Goal: Information Seeking & Learning: Learn about a topic

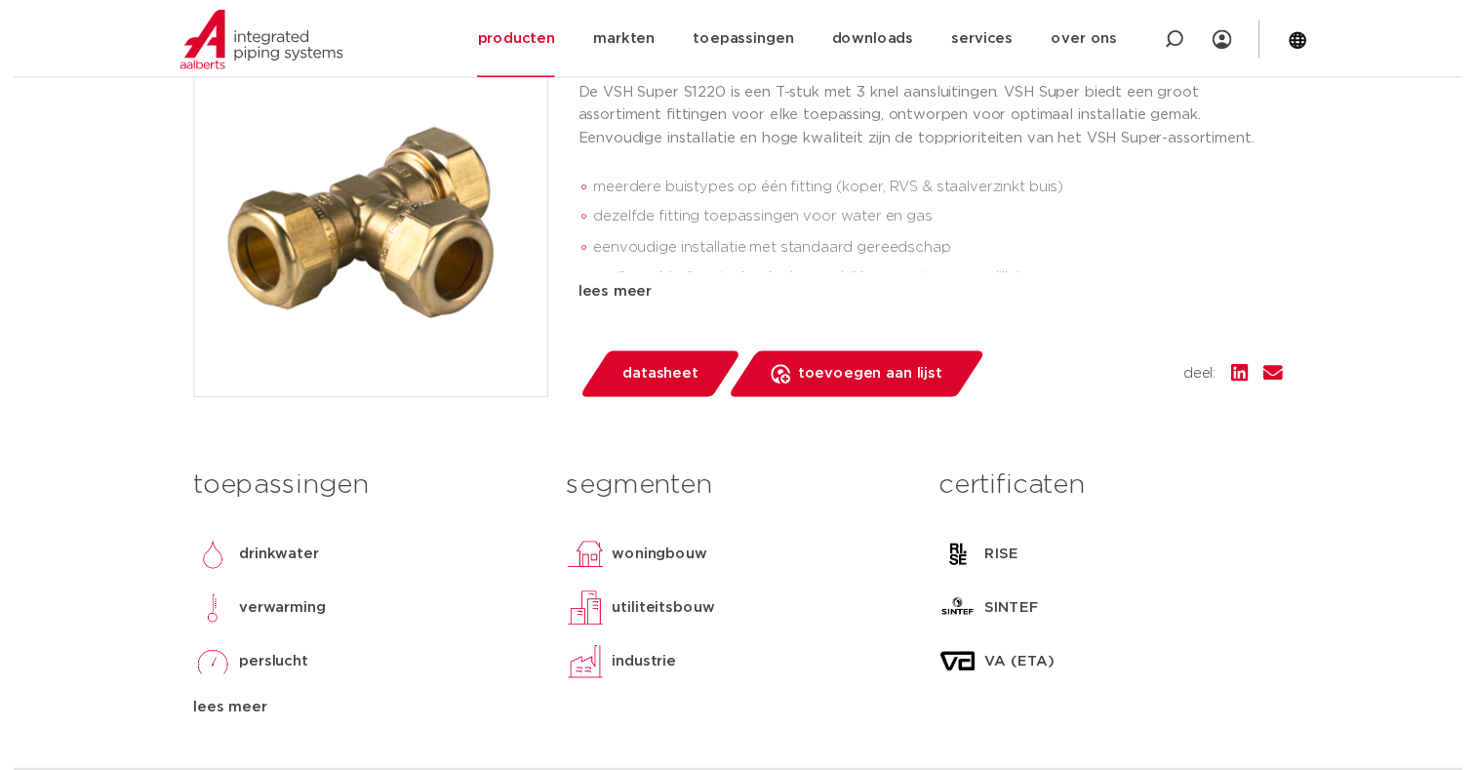
scroll to position [488, 0]
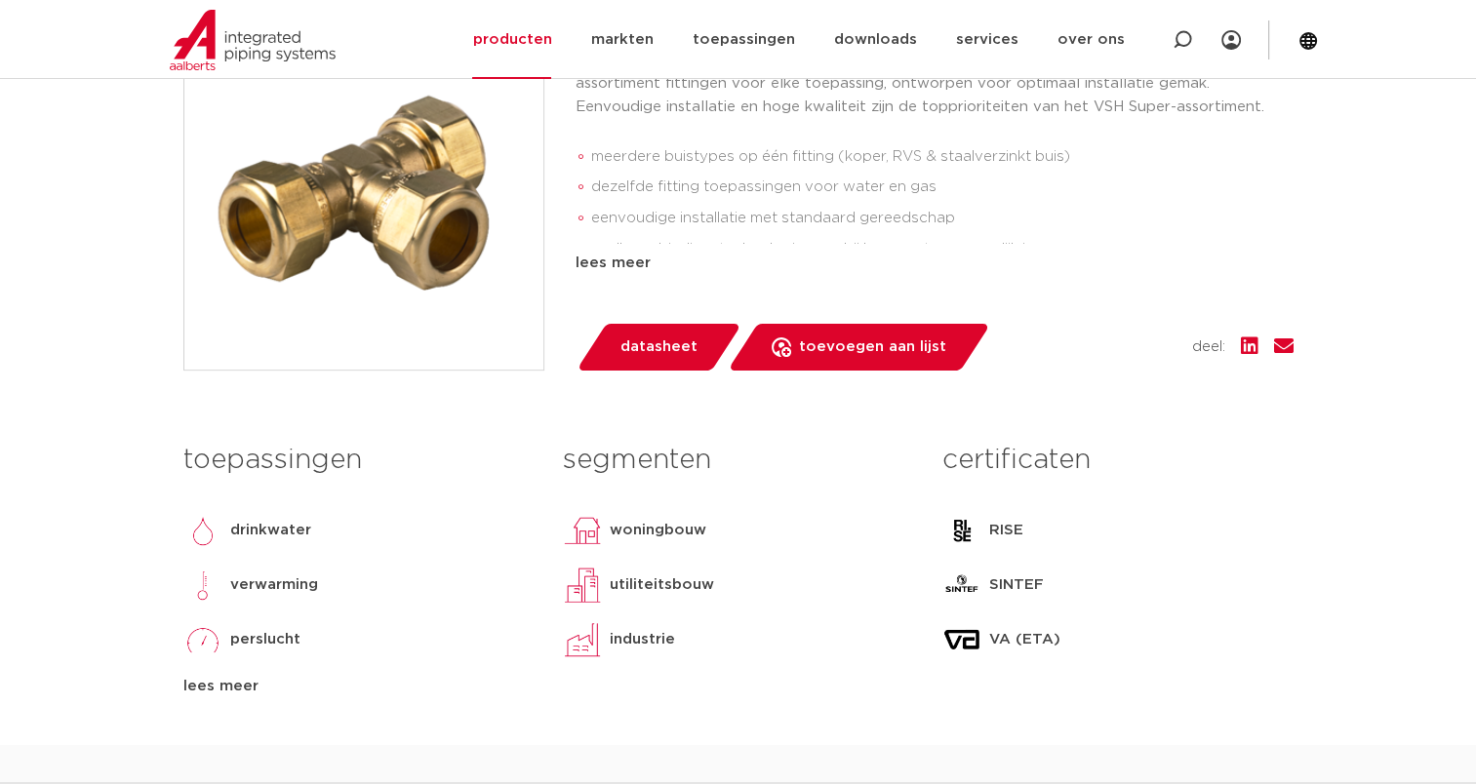
click at [667, 347] on span "datasheet" at bounding box center [659, 347] width 77 height 31
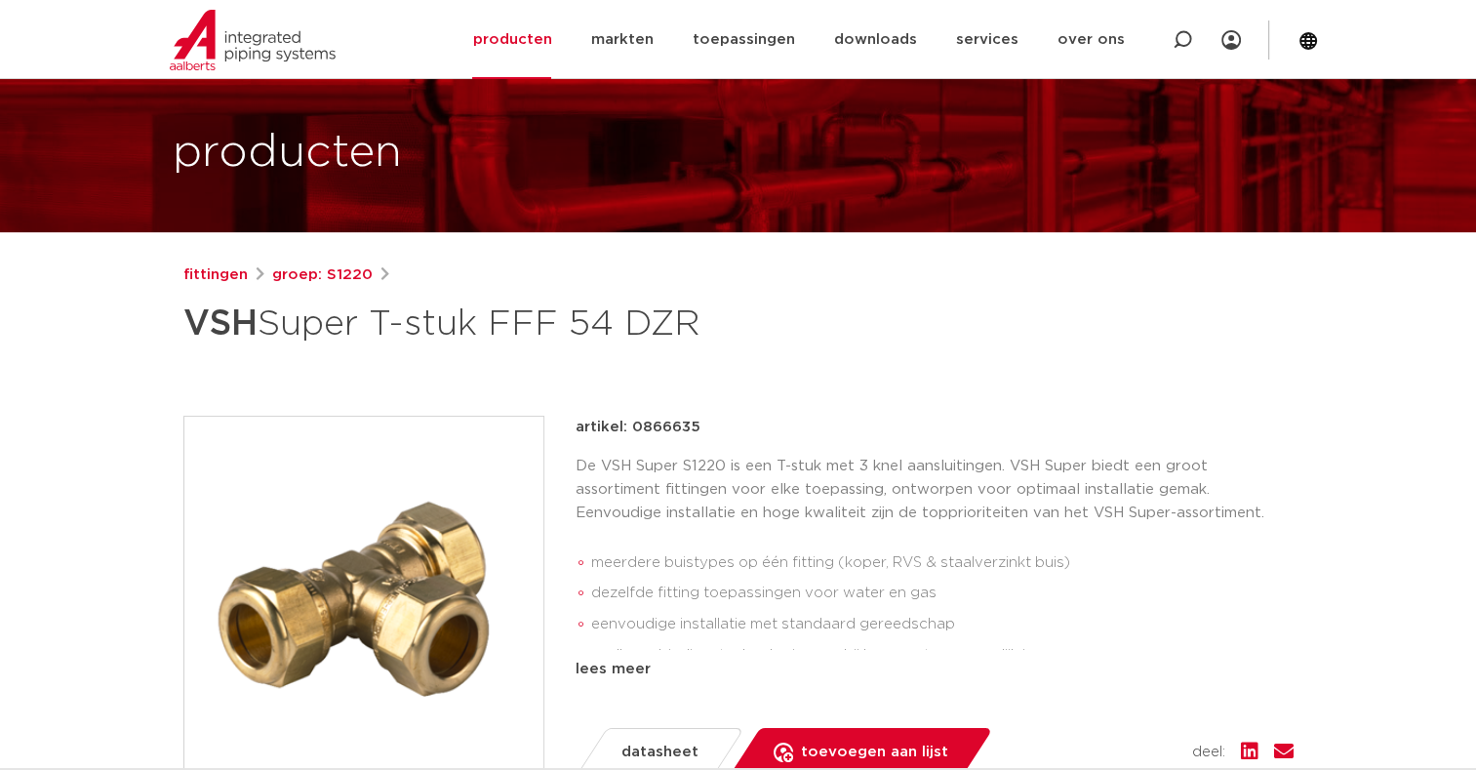
scroll to position [0, 0]
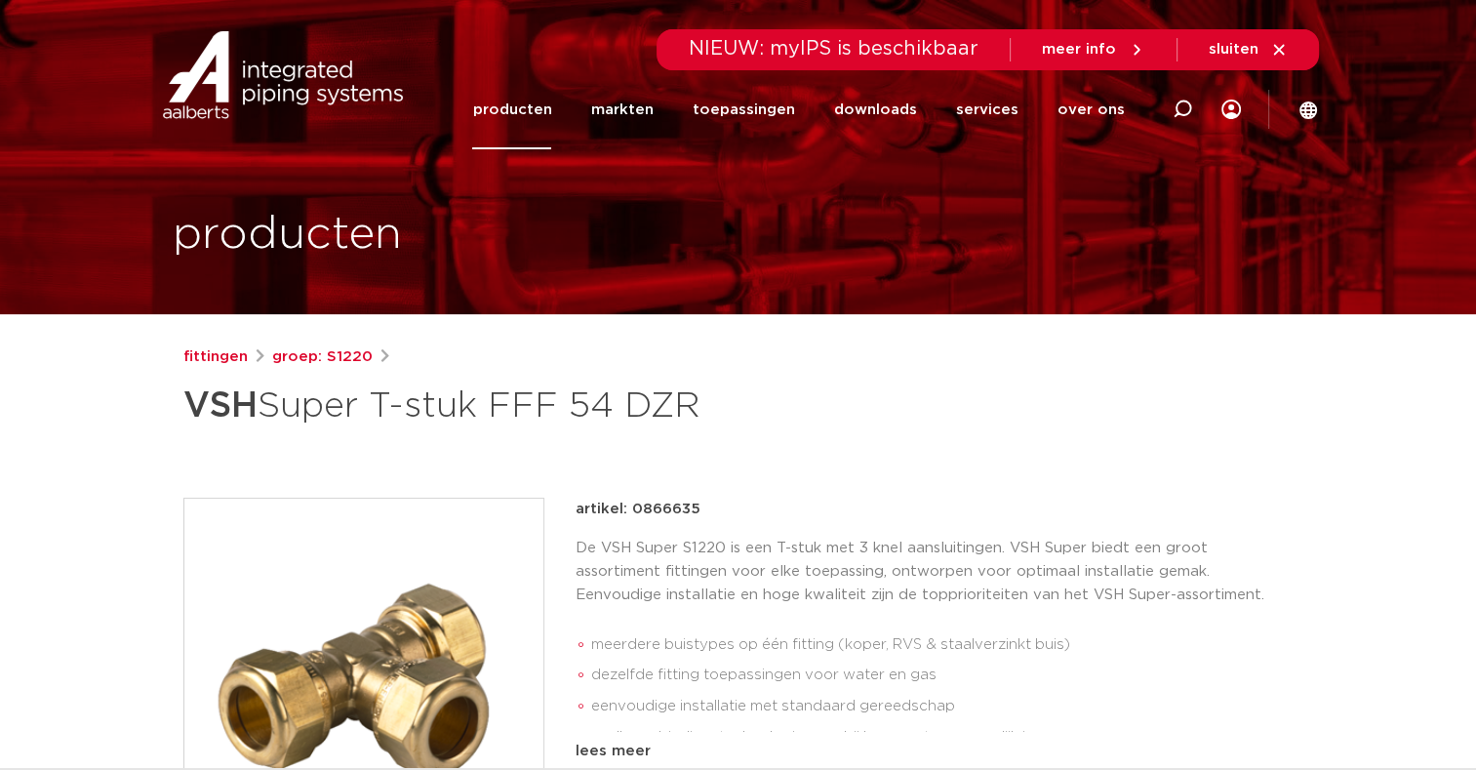
click at [538, 104] on link "producten" at bounding box center [511, 109] width 79 height 79
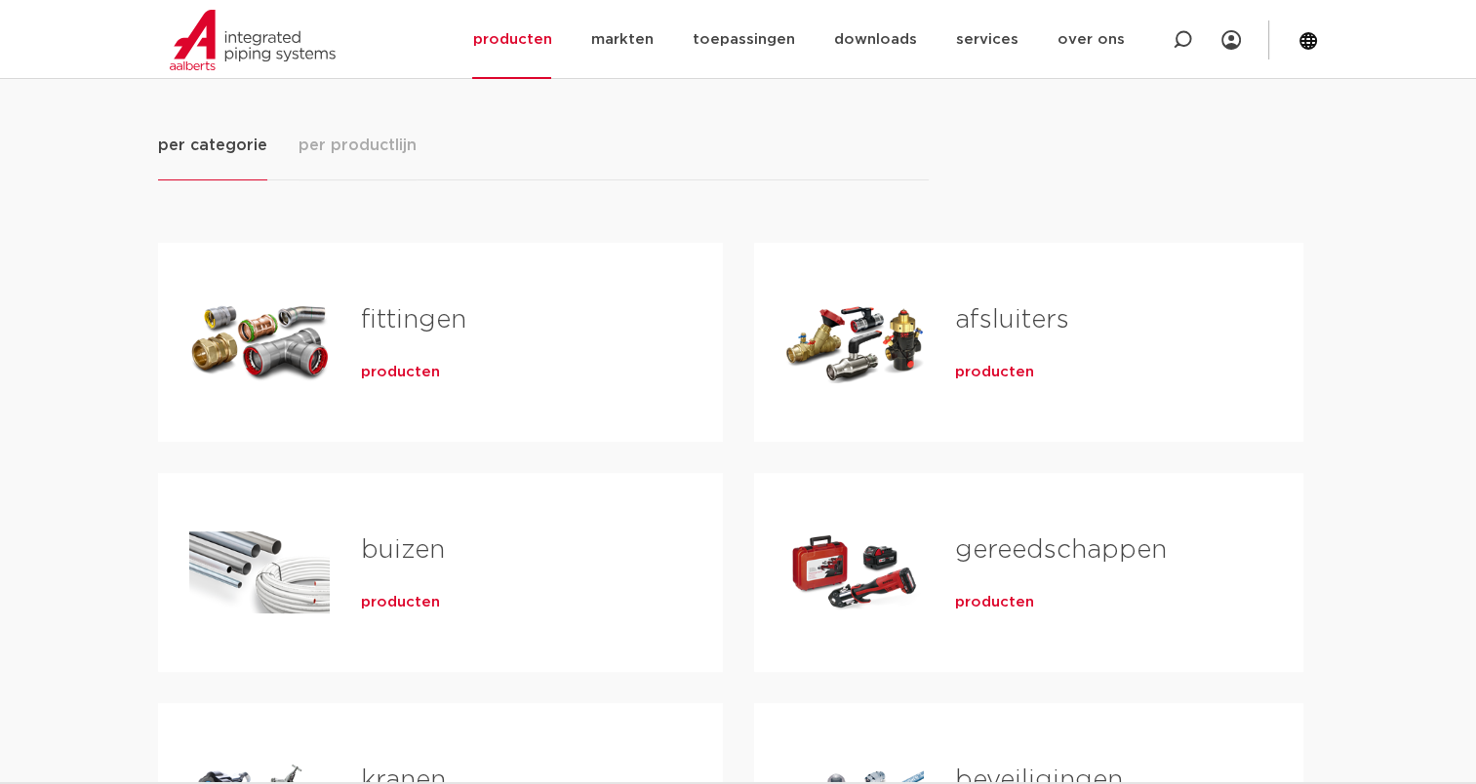
scroll to position [195, 0]
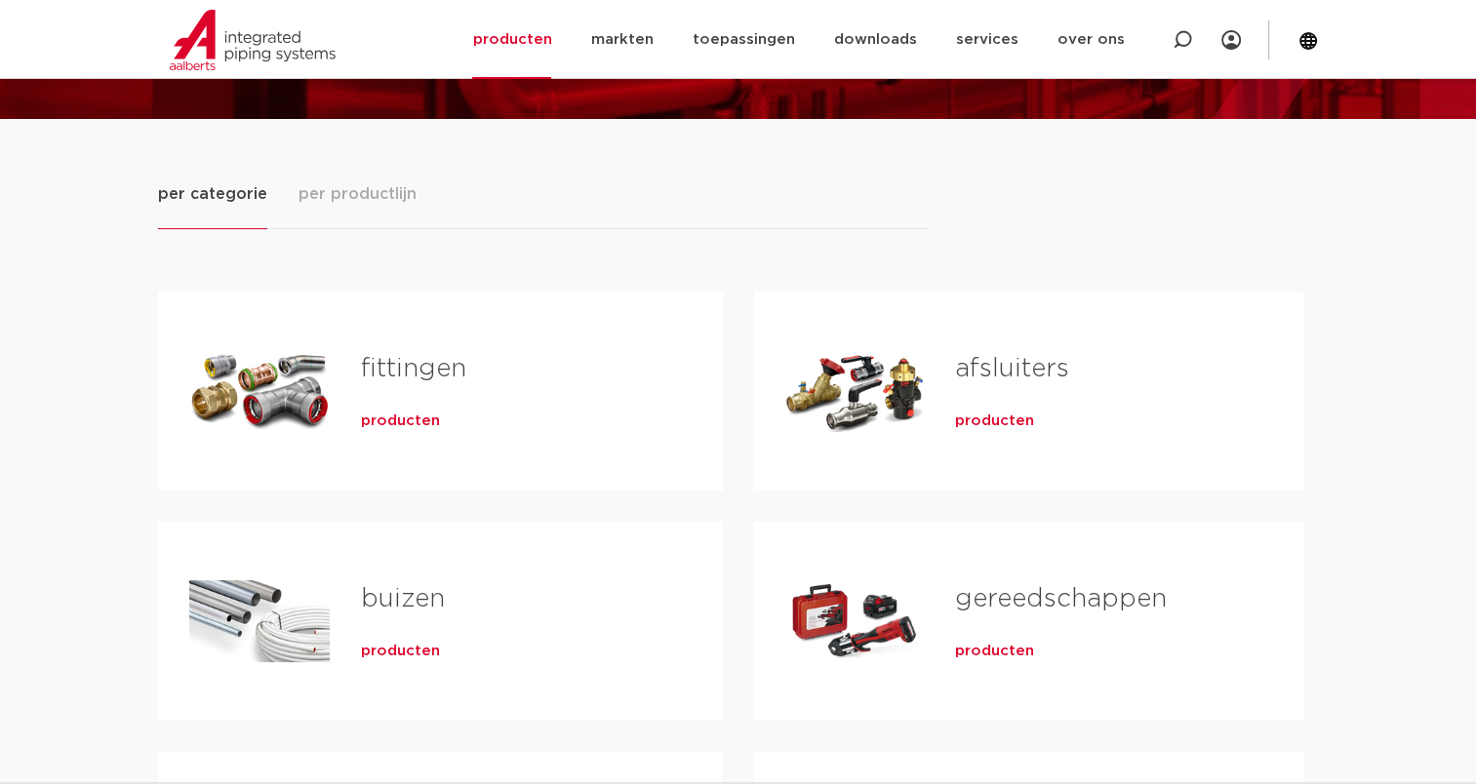
click at [395, 367] on link "fittingen" at bounding box center [413, 368] width 105 height 25
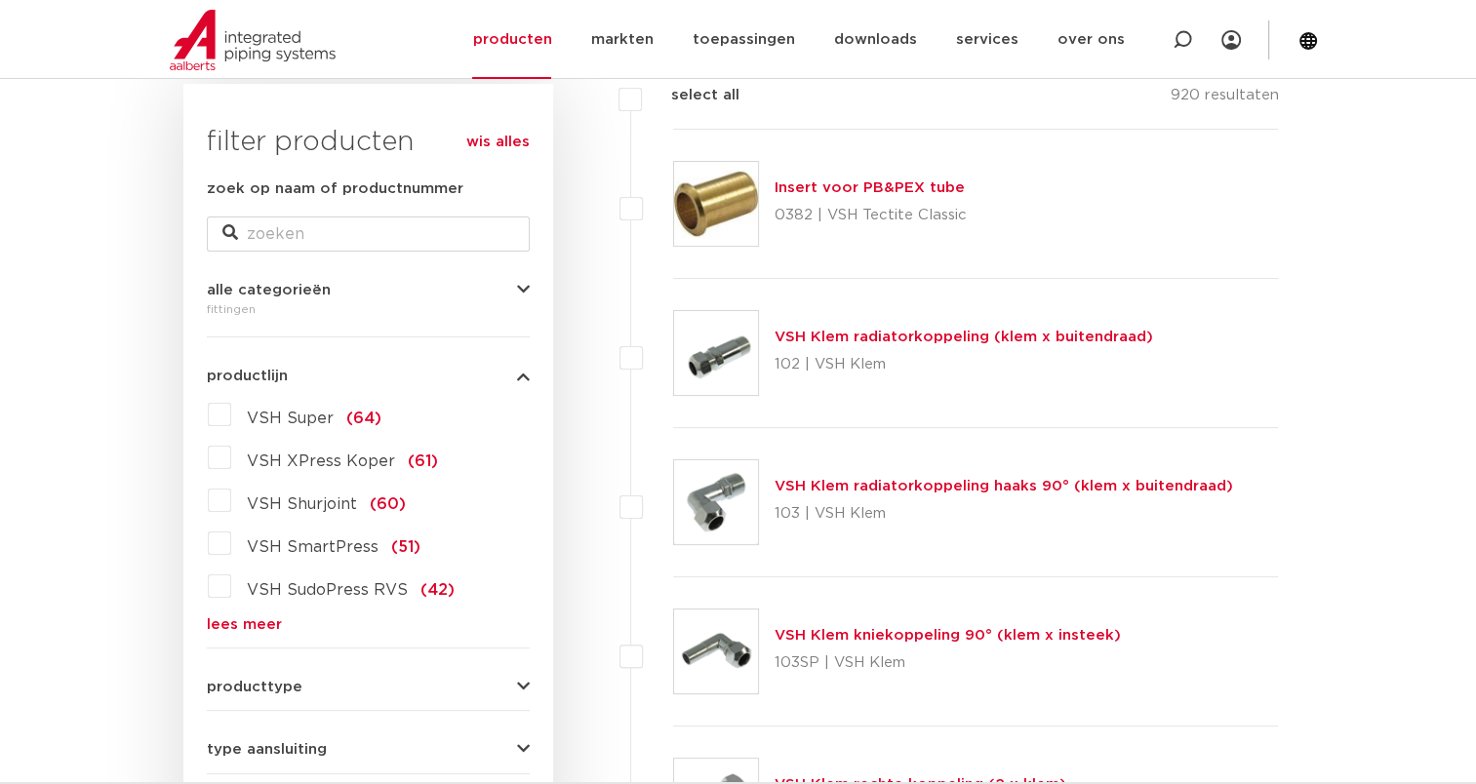
click at [288, 417] on span "VSH Super" at bounding box center [290, 419] width 87 height 16
click at [0, 0] on input "VSH Super (64)" at bounding box center [0, 0] width 0 height 0
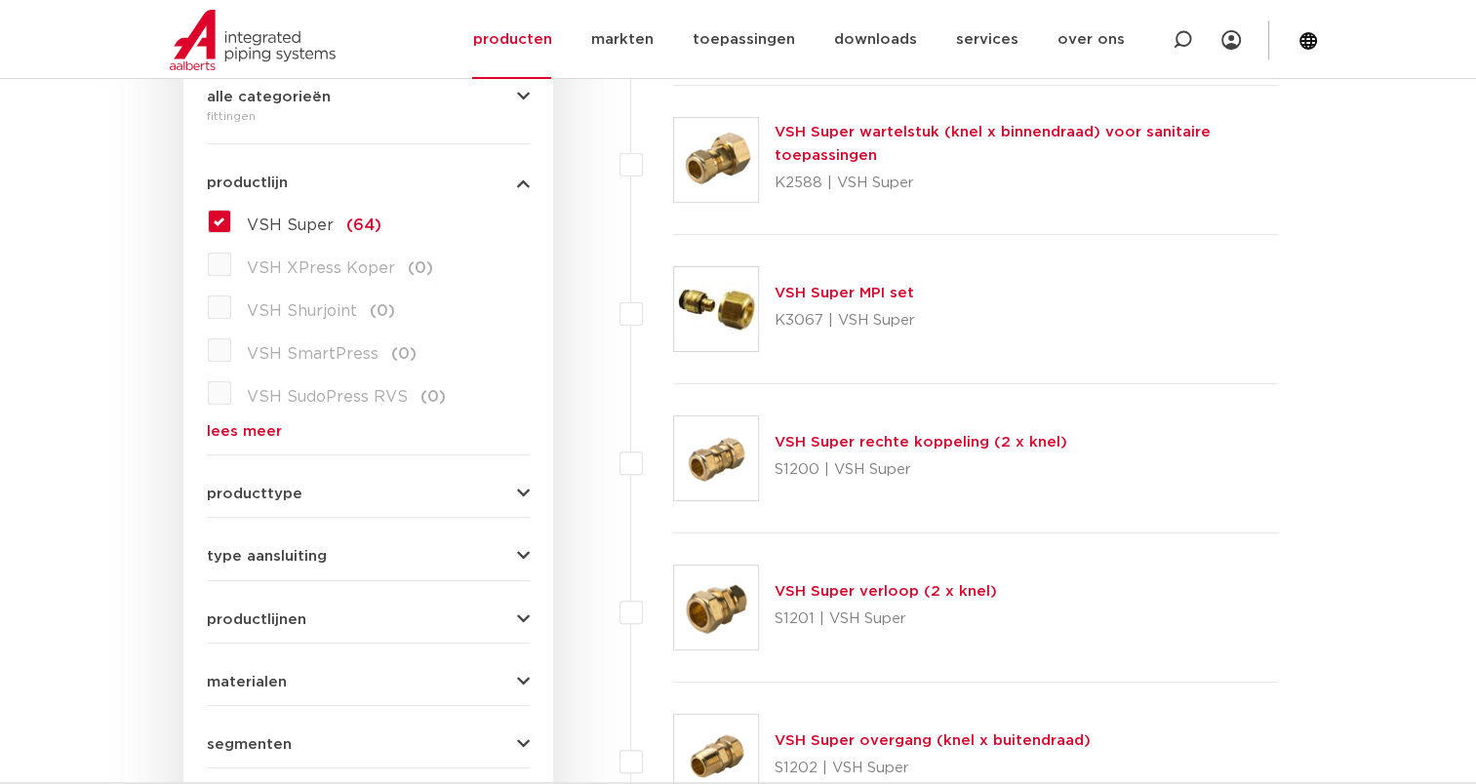
scroll to position [488, 0]
click at [269, 490] on span "producttype" at bounding box center [255, 492] width 96 height 15
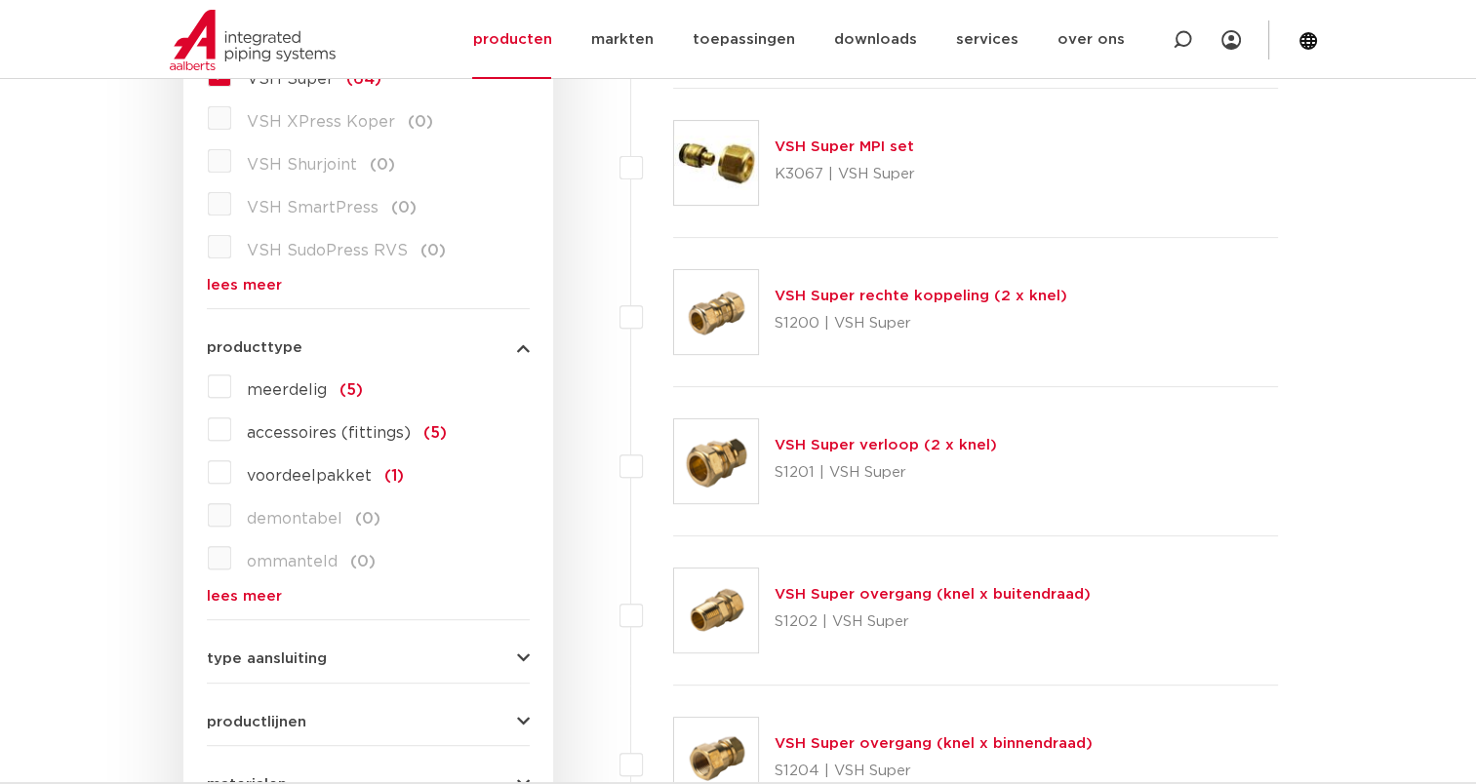
scroll to position [683, 0]
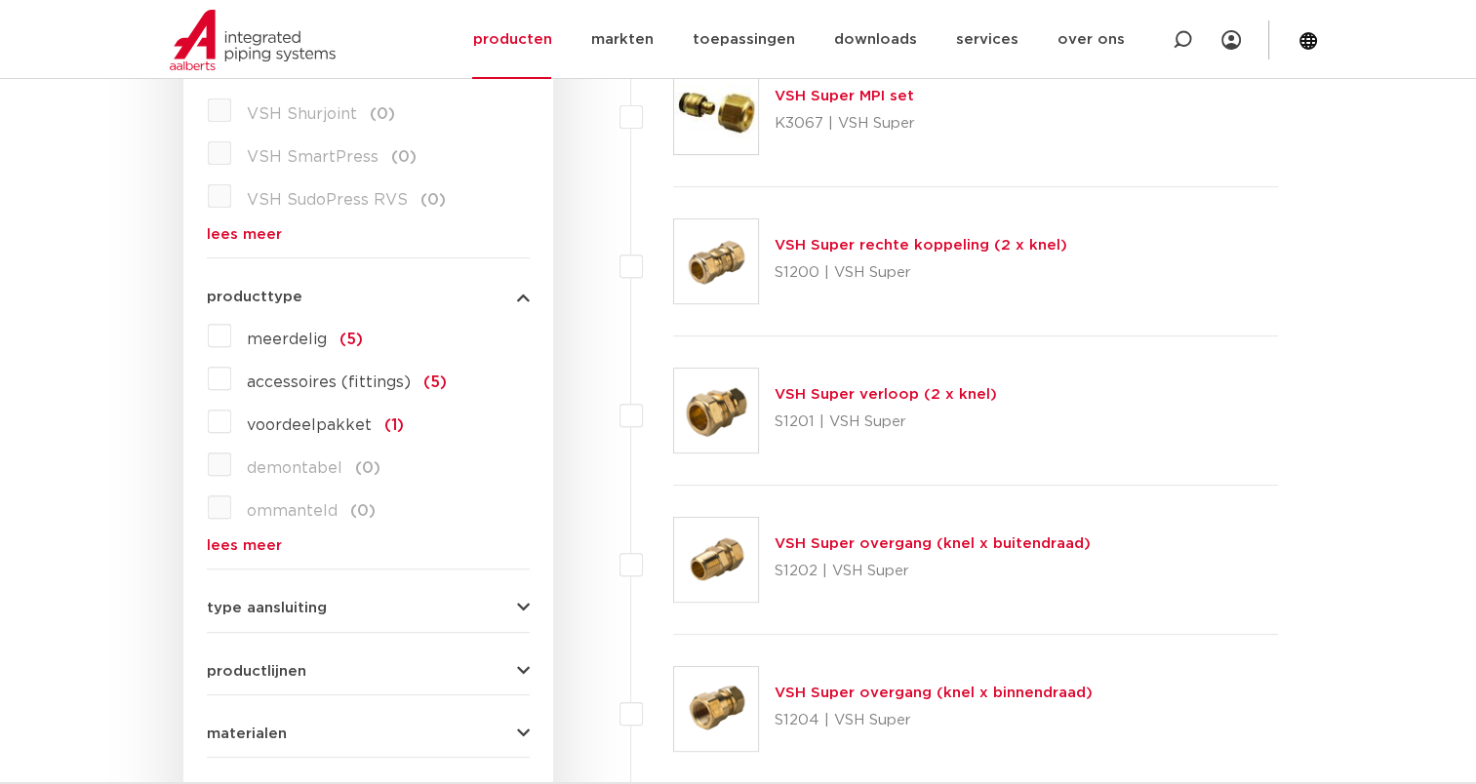
click at [263, 609] on span "type aansluiting" at bounding box center [267, 608] width 120 height 15
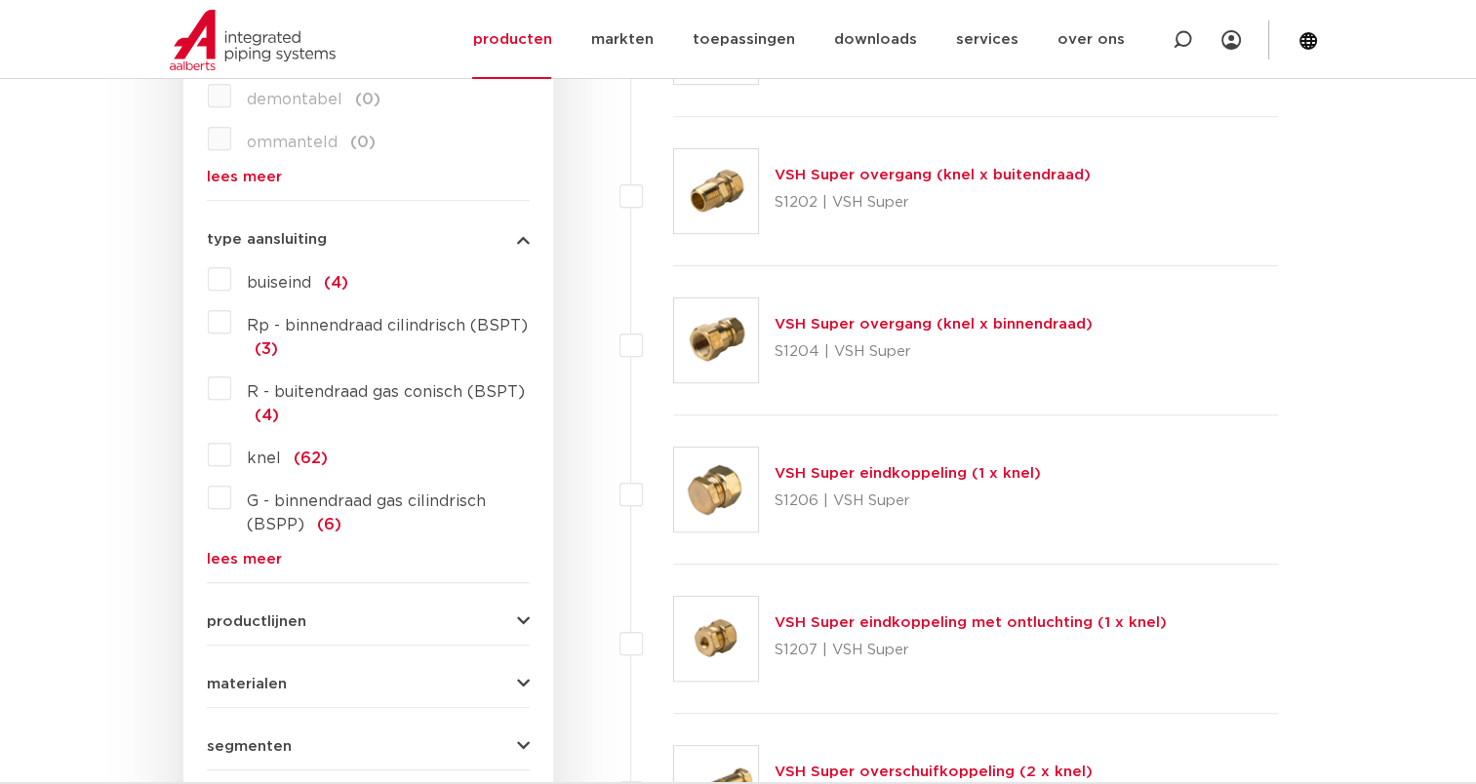
scroll to position [1073, 0]
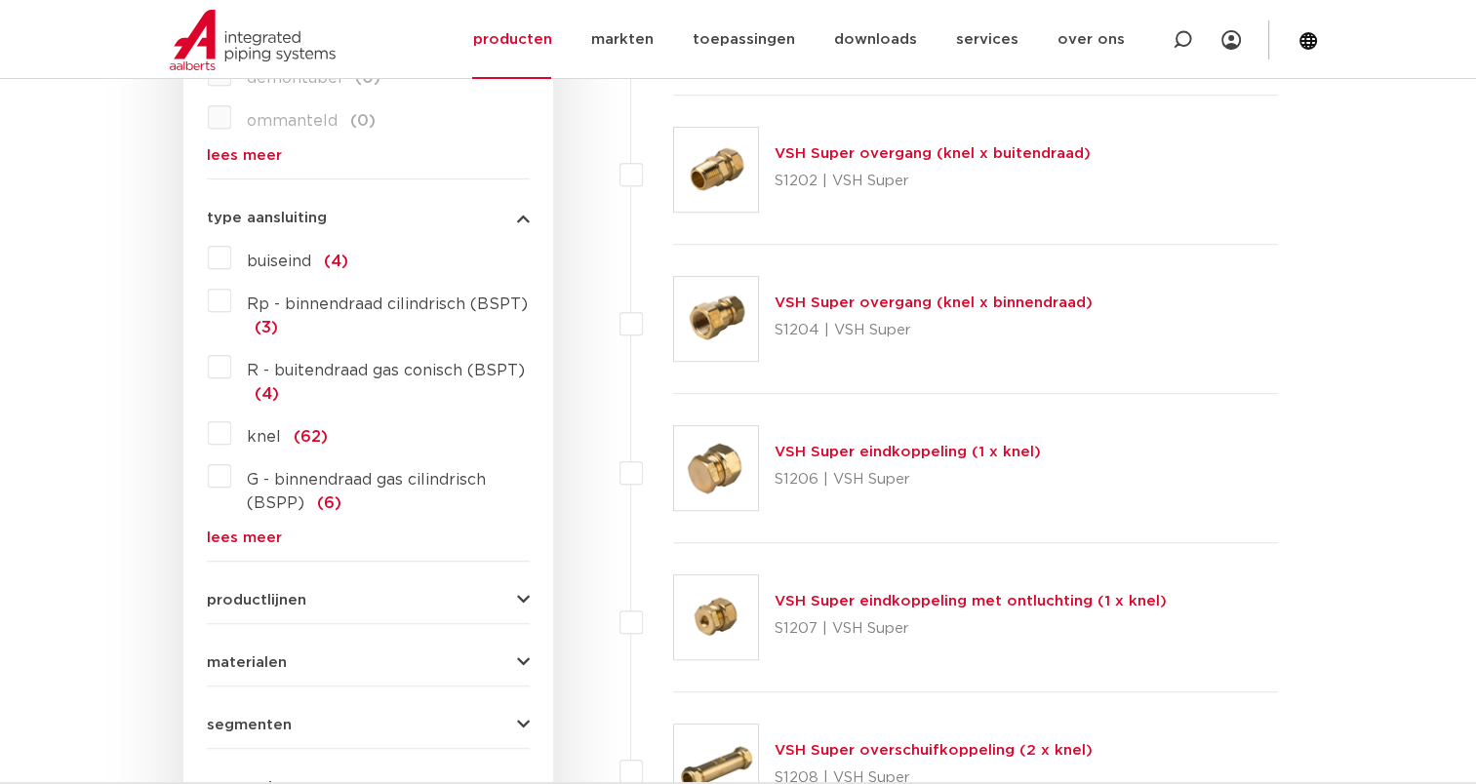
click at [231, 434] on label "knel (62)" at bounding box center [279, 433] width 97 height 31
click at [0, 0] on input "knel (62)" at bounding box center [0, 0] width 0 height 0
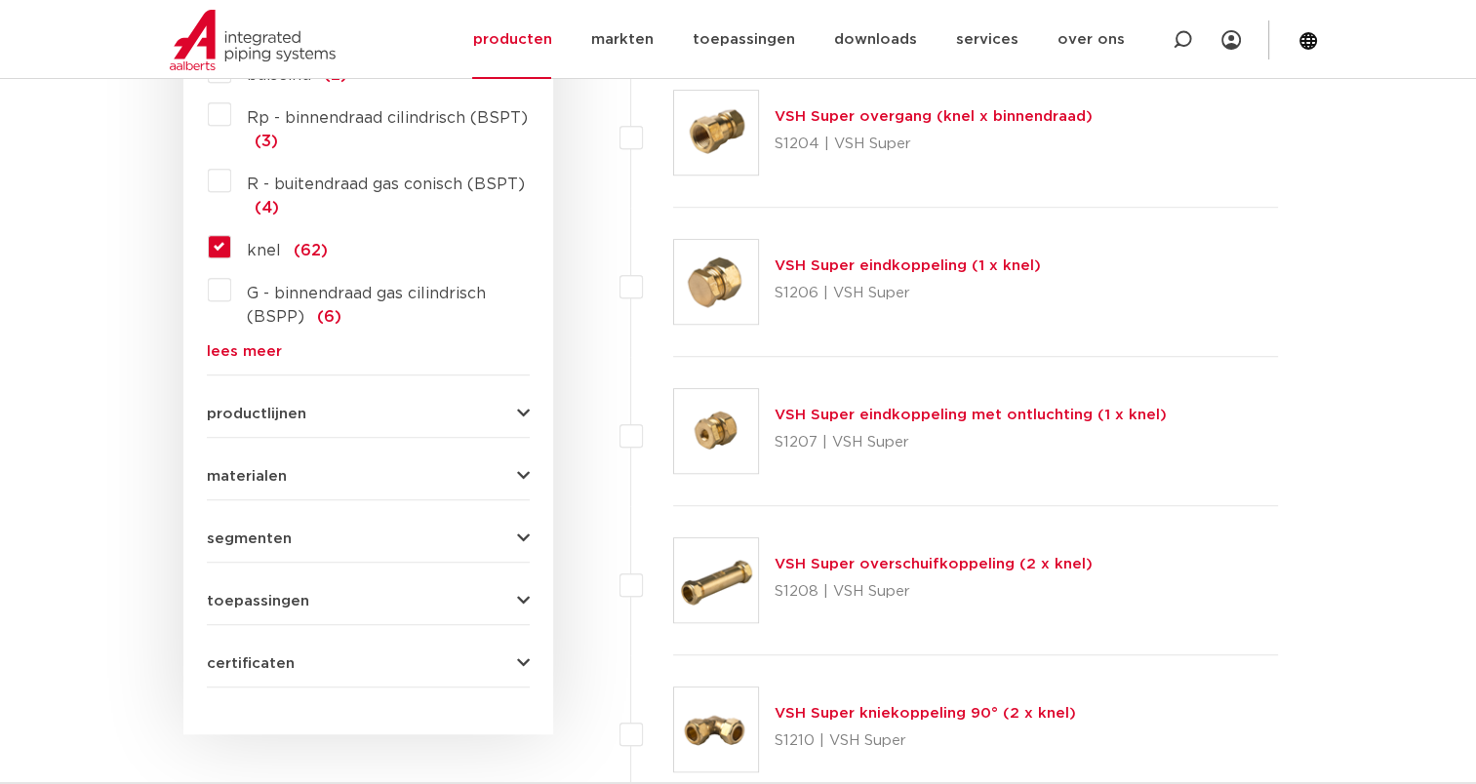
scroll to position [1268, 0]
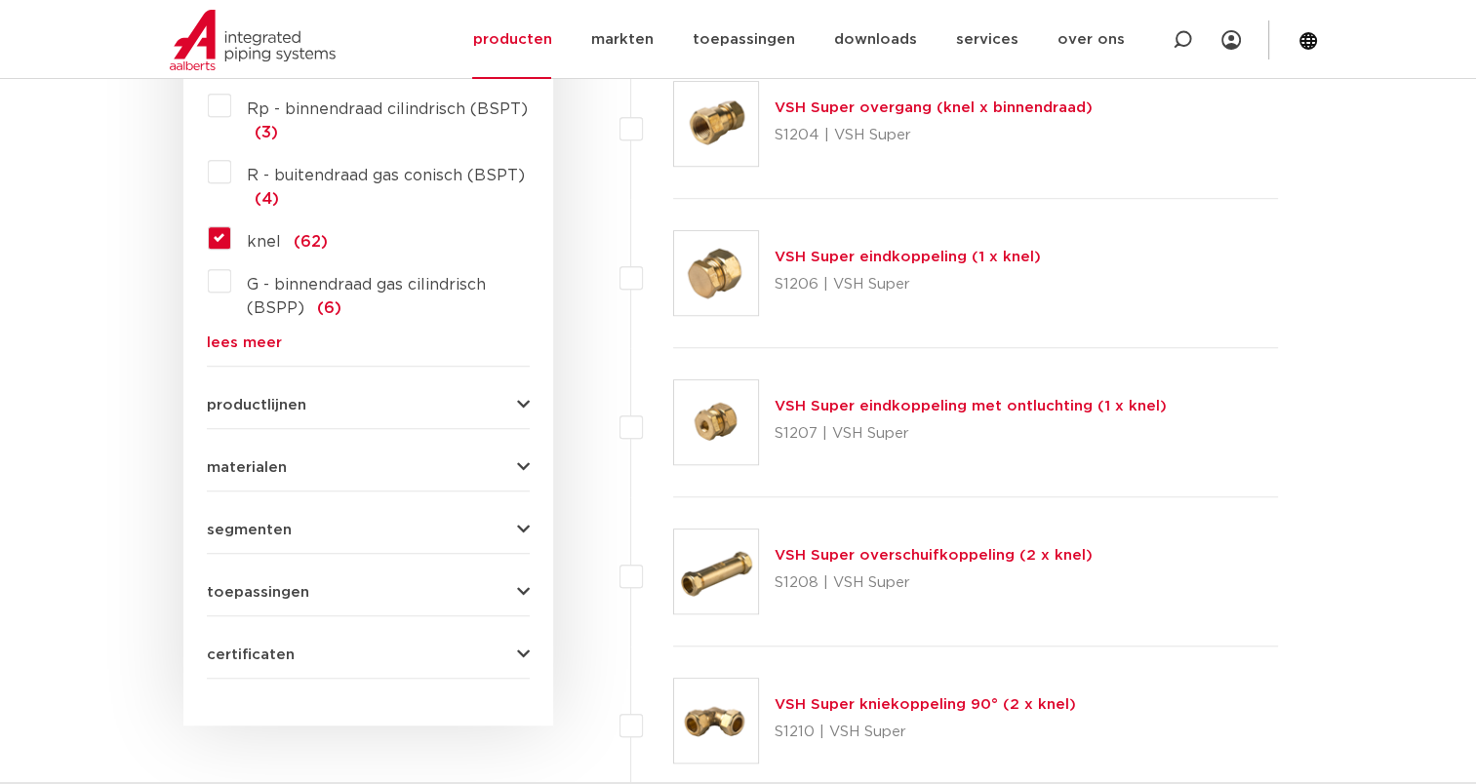
click at [270, 464] on span "materialen" at bounding box center [247, 468] width 80 height 15
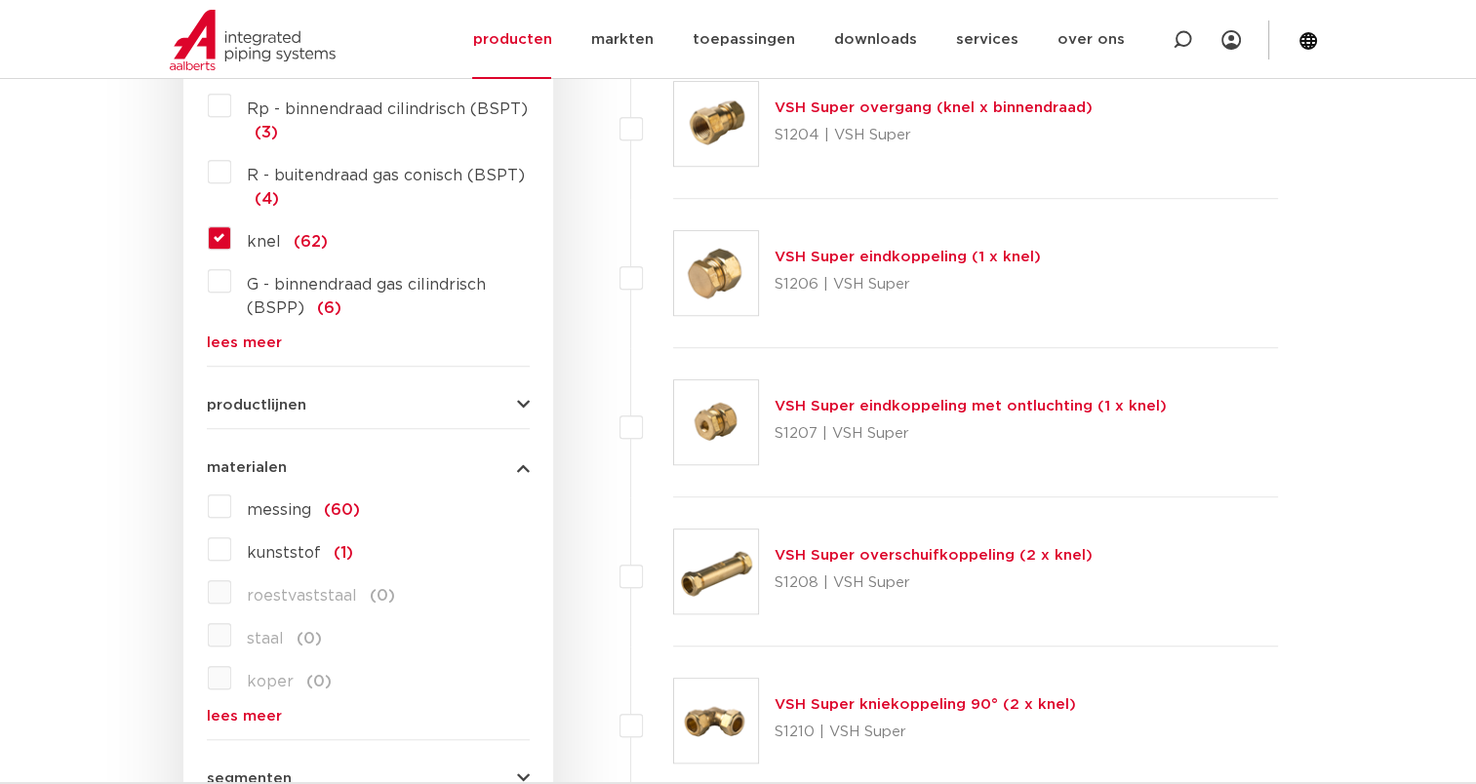
click at [231, 498] on label "messing (60)" at bounding box center [295, 506] width 129 height 31
click at [0, 0] on input "messing (60)" at bounding box center [0, 0] width 0 height 0
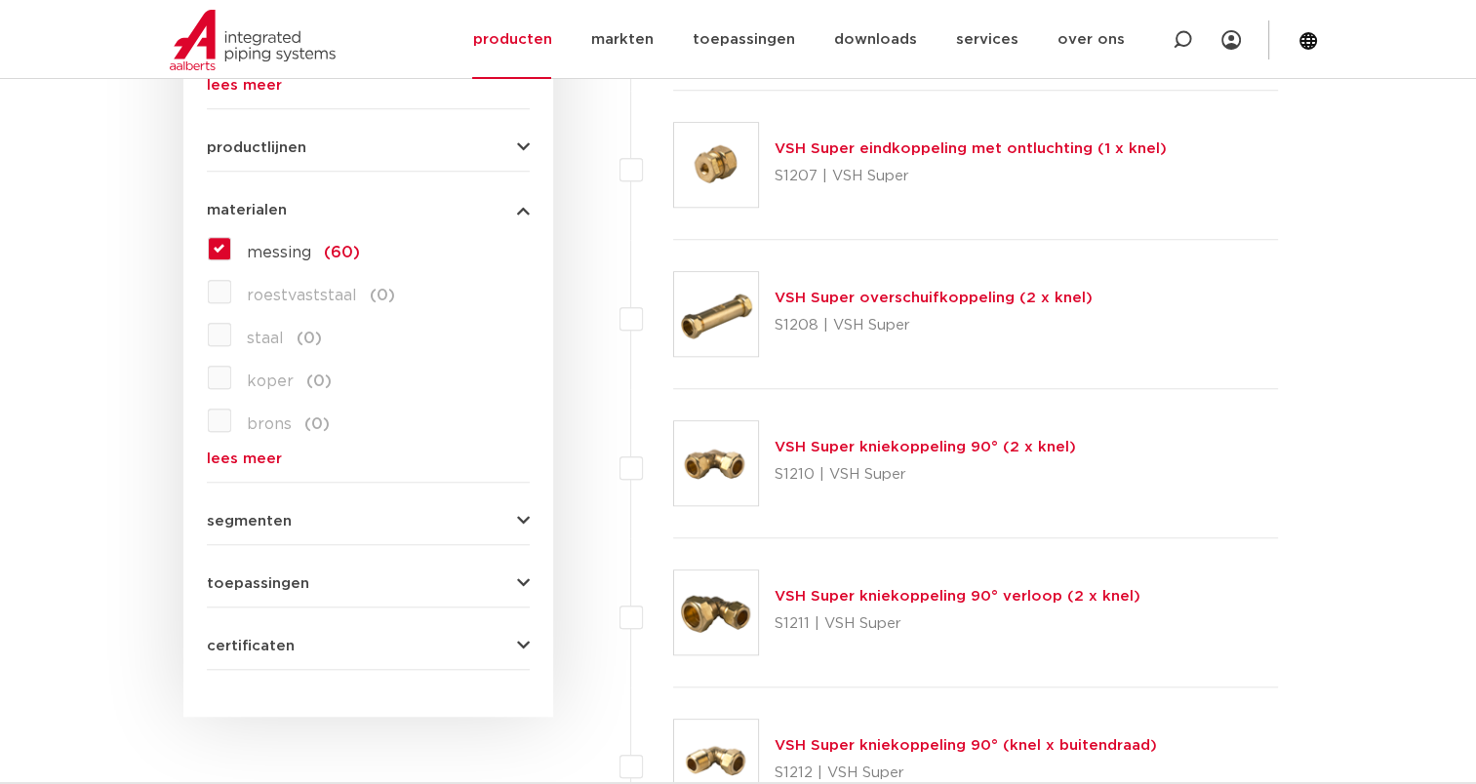
scroll to position [1561, 0]
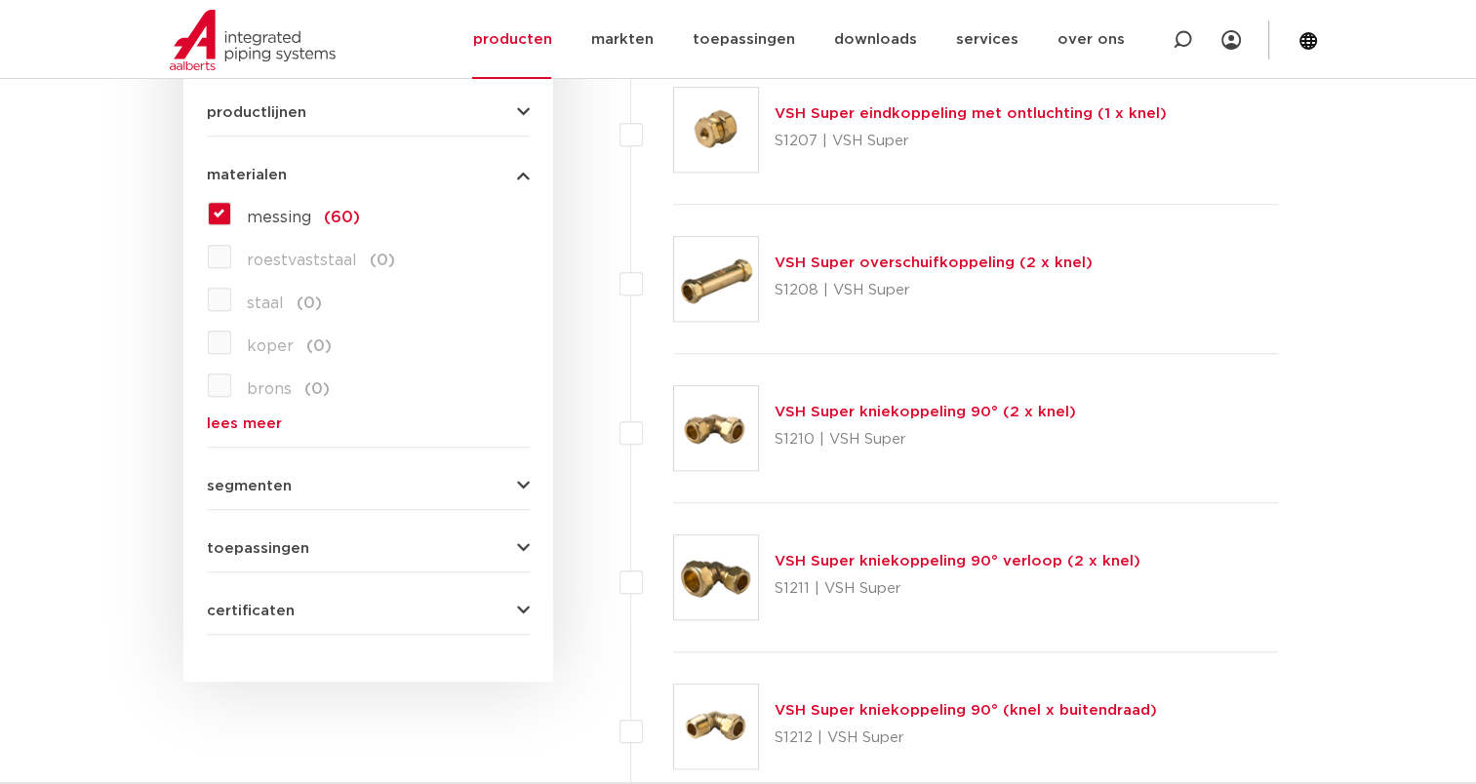
click at [265, 543] on span "toepassingen" at bounding box center [258, 549] width 102 height 15
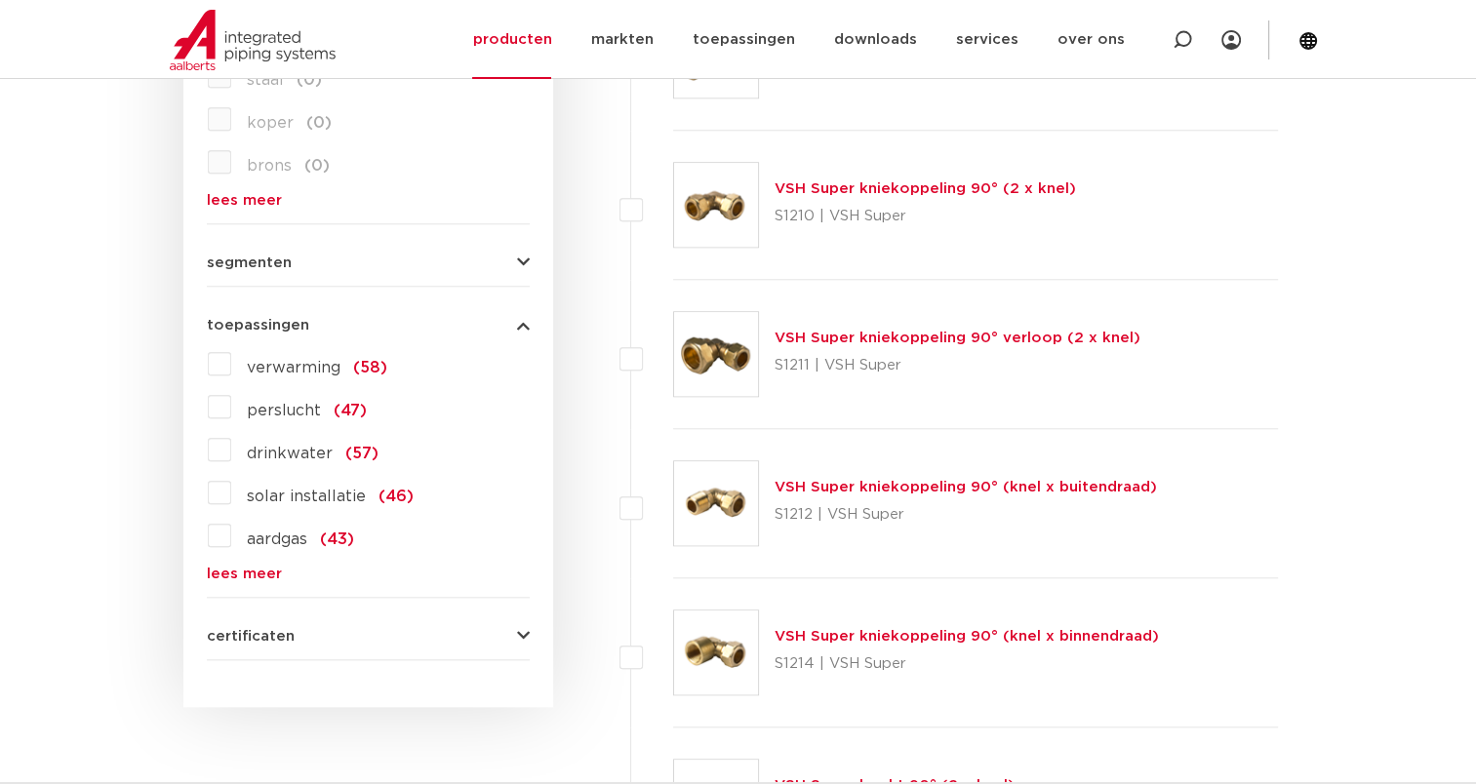
scroll to position [1854, 0]
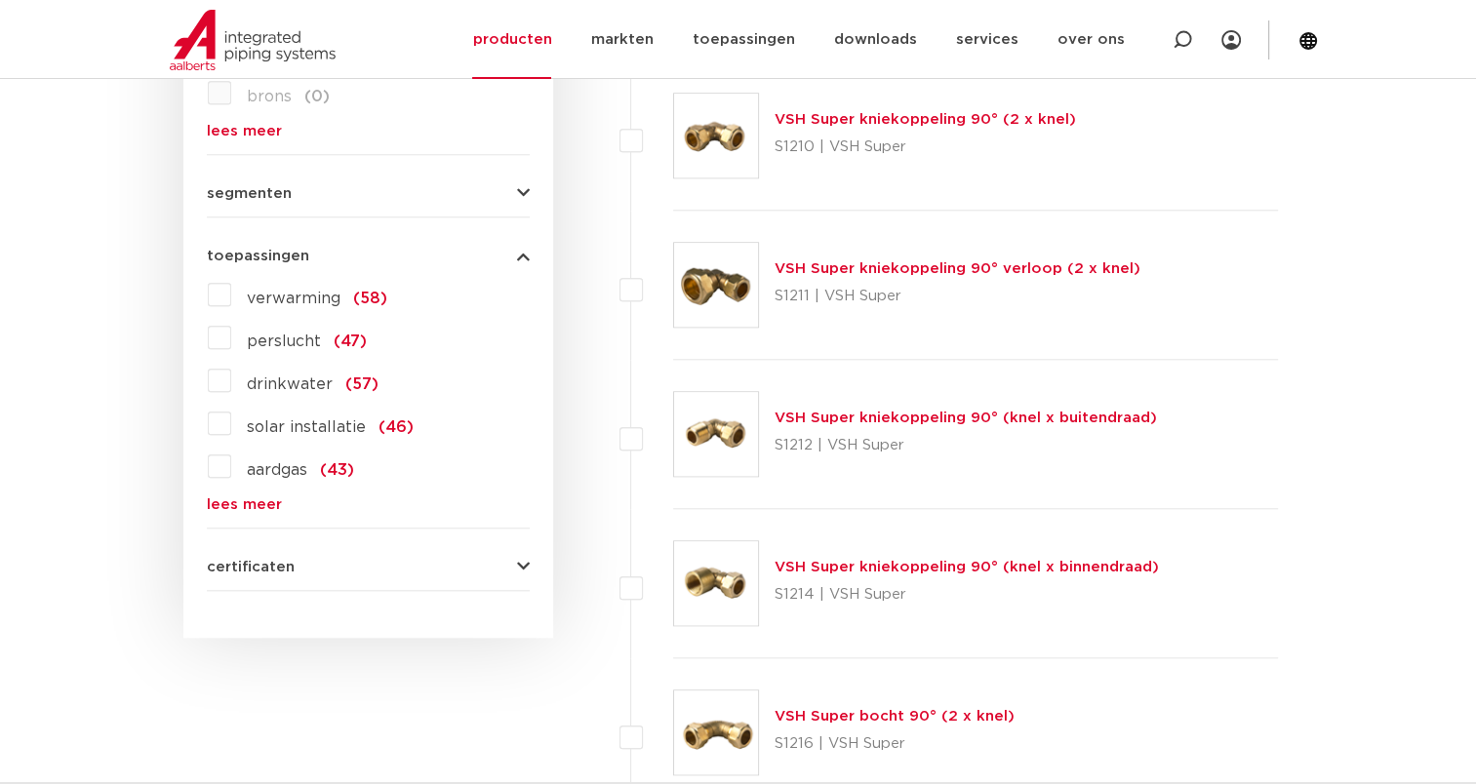
click at [231, 382] on label "drinkwater (57)" at bounding box center [304, 380] width 147 height 31
click at [0, 0] on input "drinkwater (57)" at bounding box center [0, 0] width 0 height 0
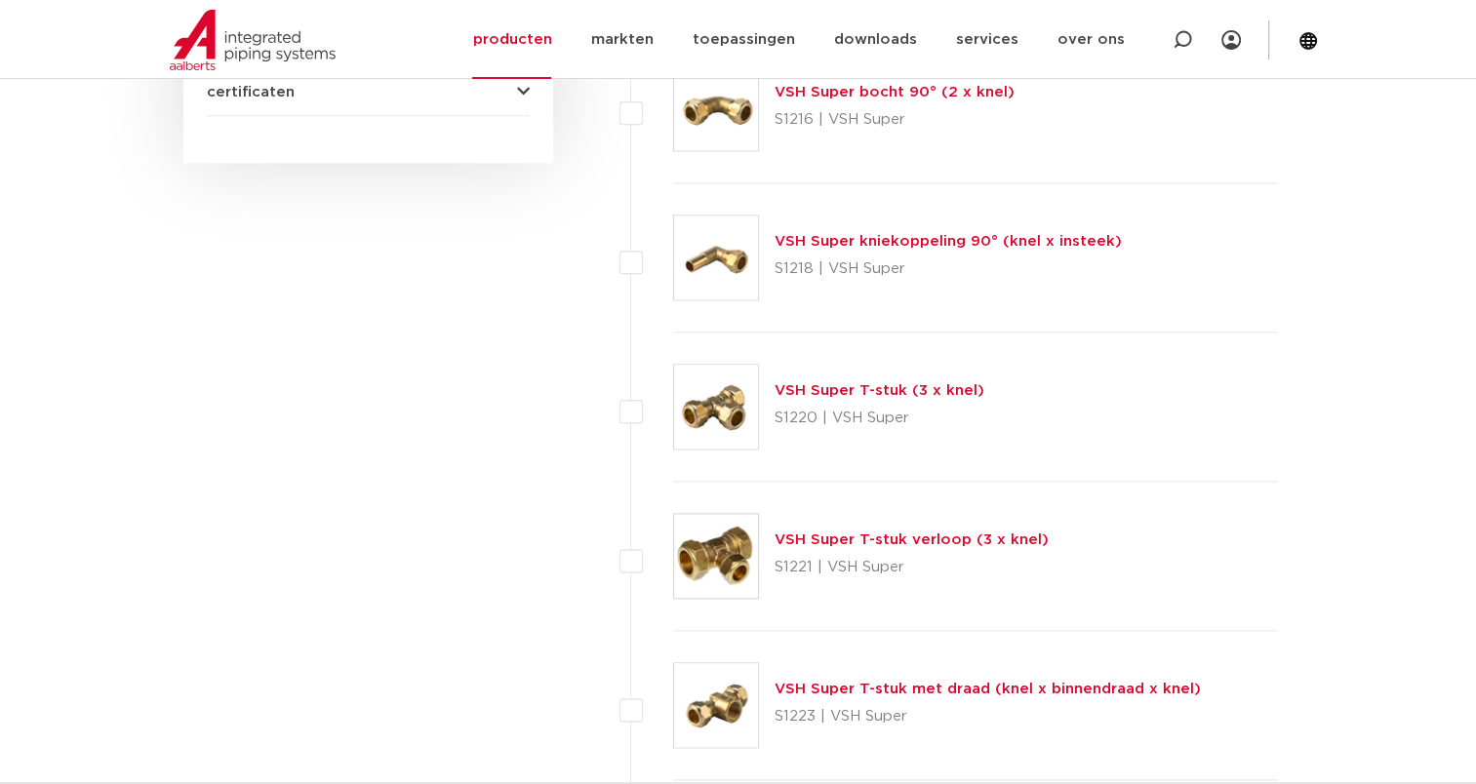
scroll to position [2342, 0]
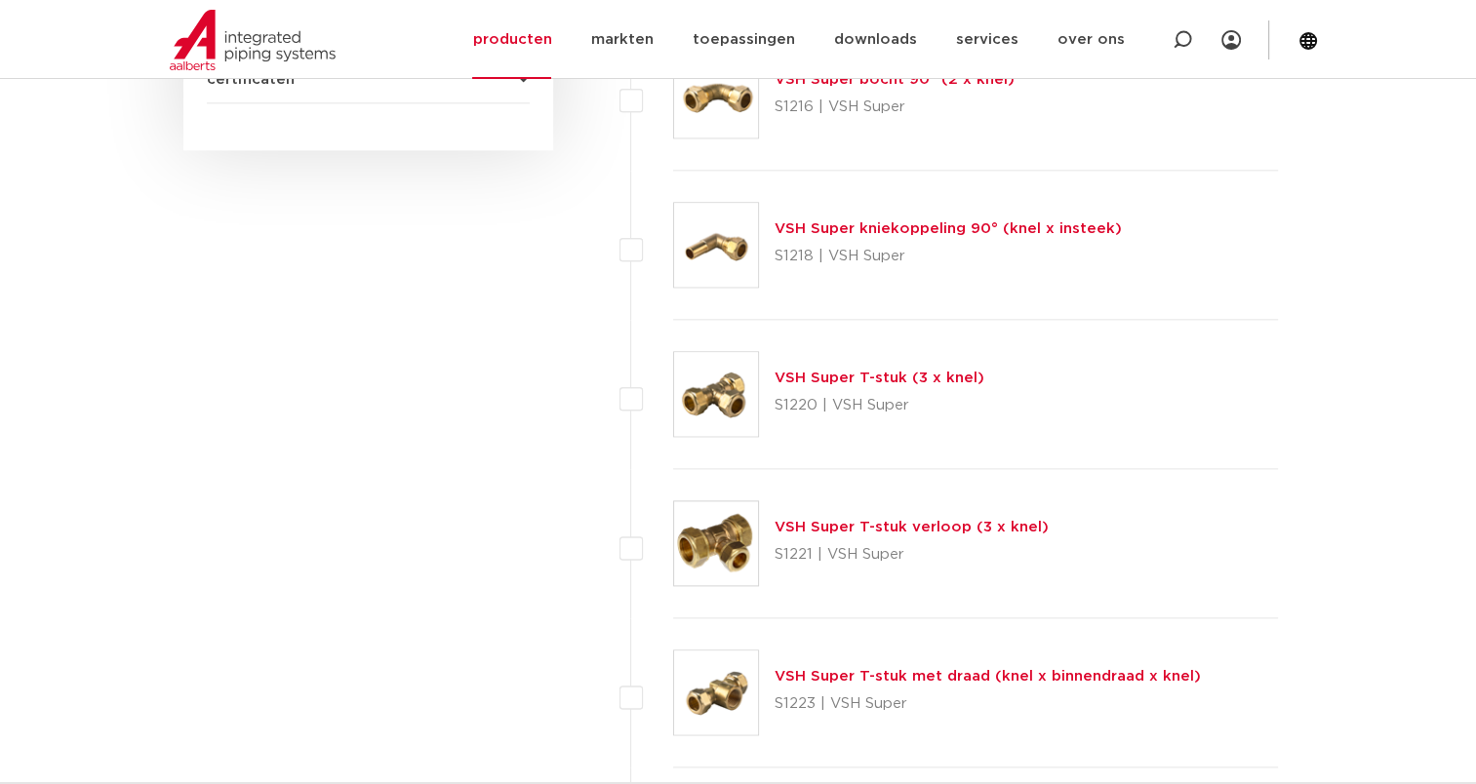
click at [787, 523] on link "VSH Super T-stuk verloop (3 x knel)" at bounding box center [912, 527] width 274 height 15
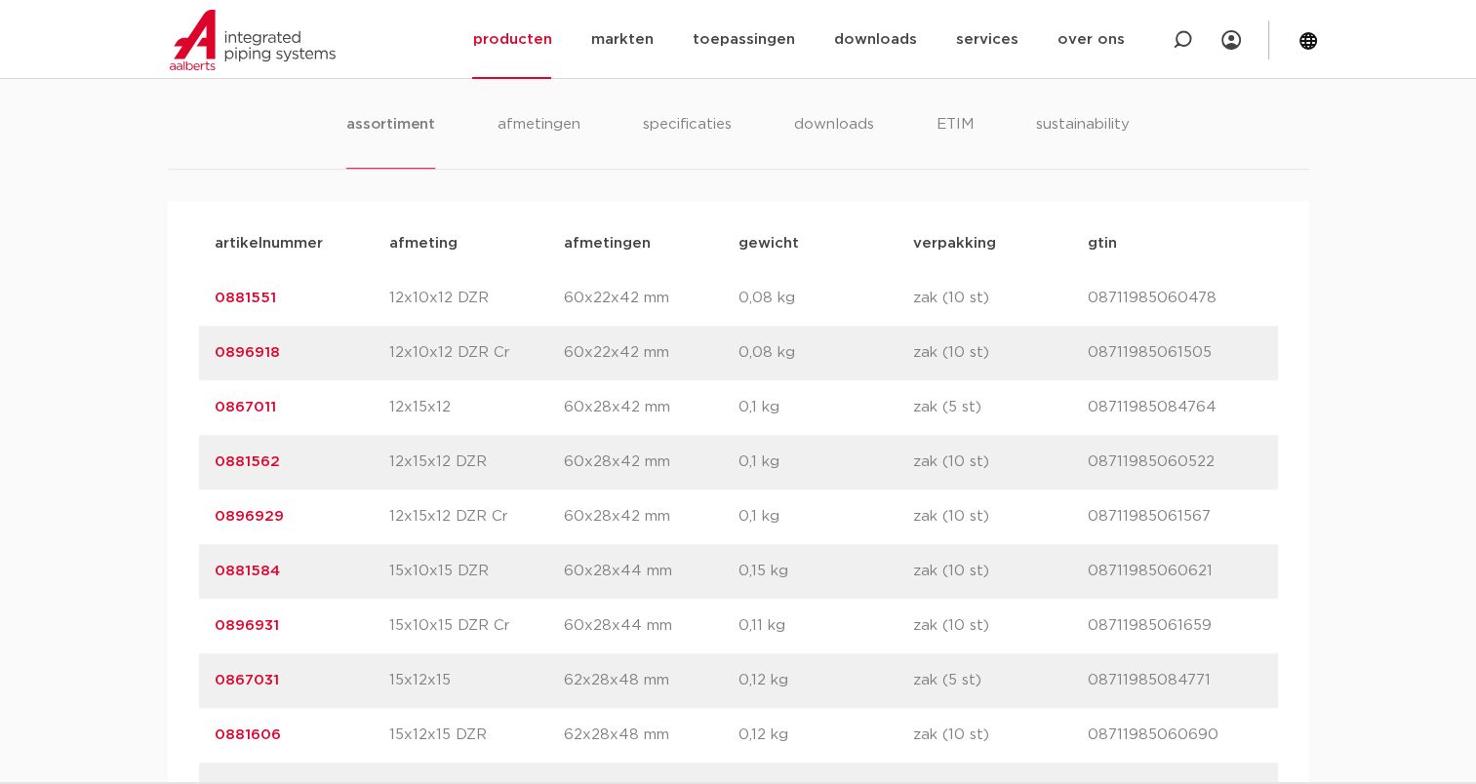
scroll to position [1171, 0]
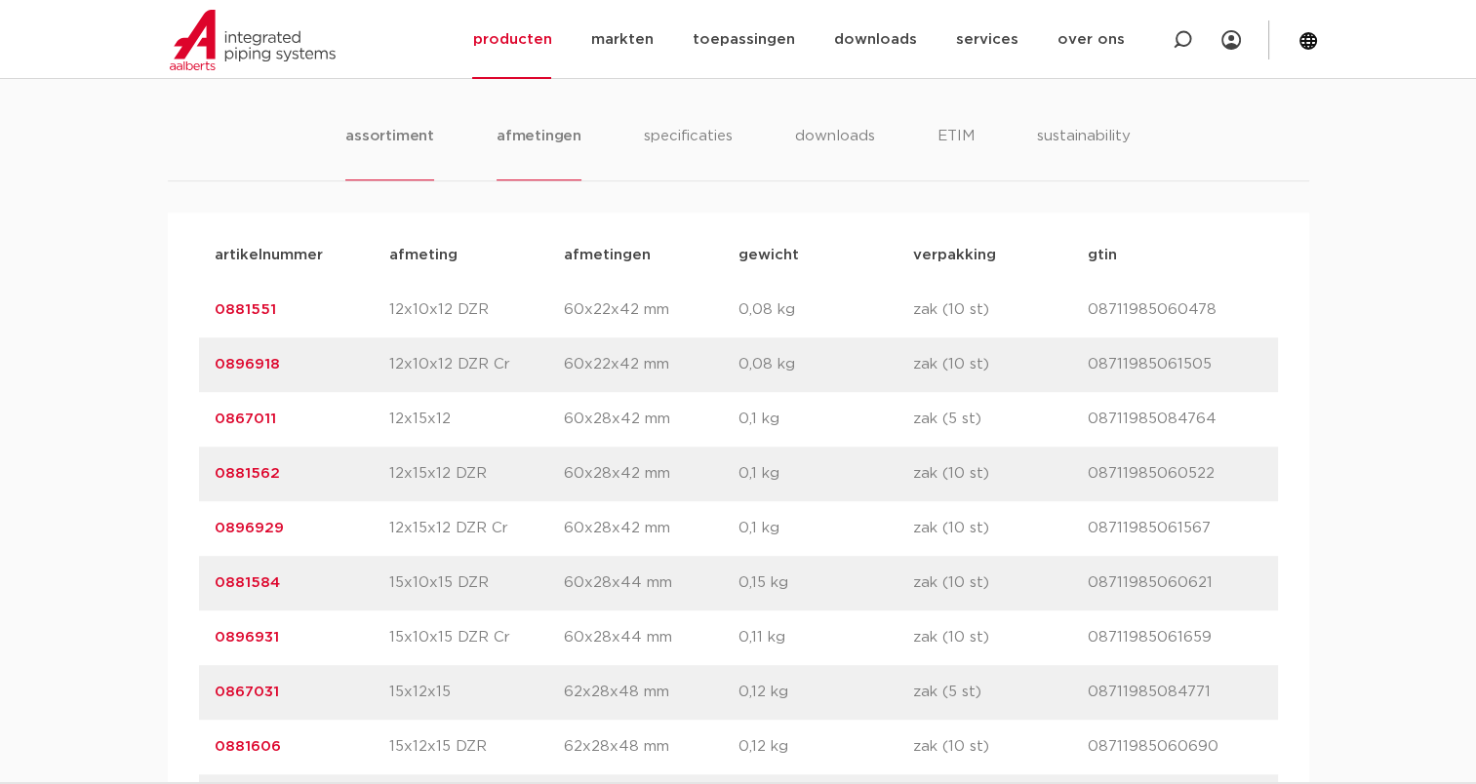
click at [523, 135] on li "afmetingen" at bounding box center [539, 153] width 85 height 56
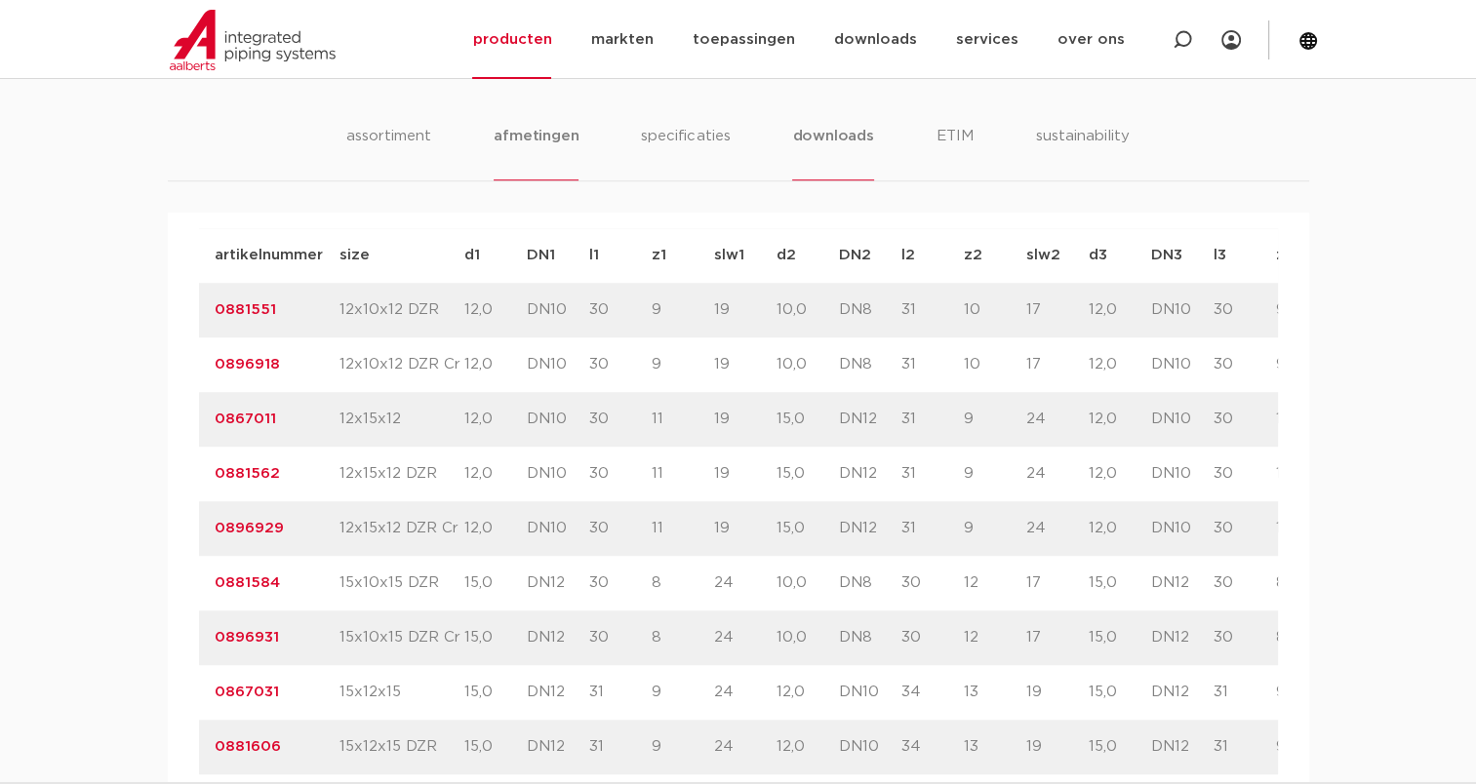
click at [822, 141] on li "downloads" at bounding box center [832, 153] width 81 height 56
